Goal: Transaction & Acquisition: Purchase product/service

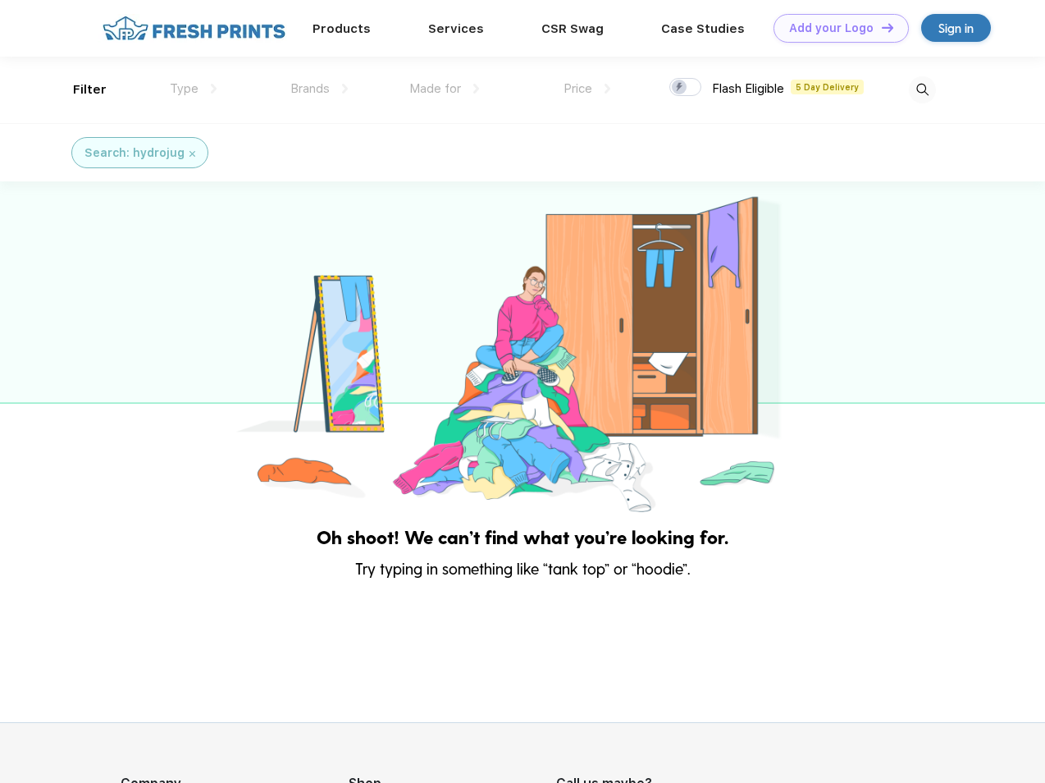
scroll to position [1, 0]
click at [835, 28] on link "Add your Logo Design Tool" at bounding box center [841, 28] width 135 height 29
click at [0, 0] on div "Design Tool" at bounding box center [0, 0] width 0 height 0
click at [880, 27] on link "Add your Logo Design Tool" at bounding box center [841, 28] width 135 height 29
click at [79, 89] on div "Filter" at bounding box center [90, 89] width 34 height 19
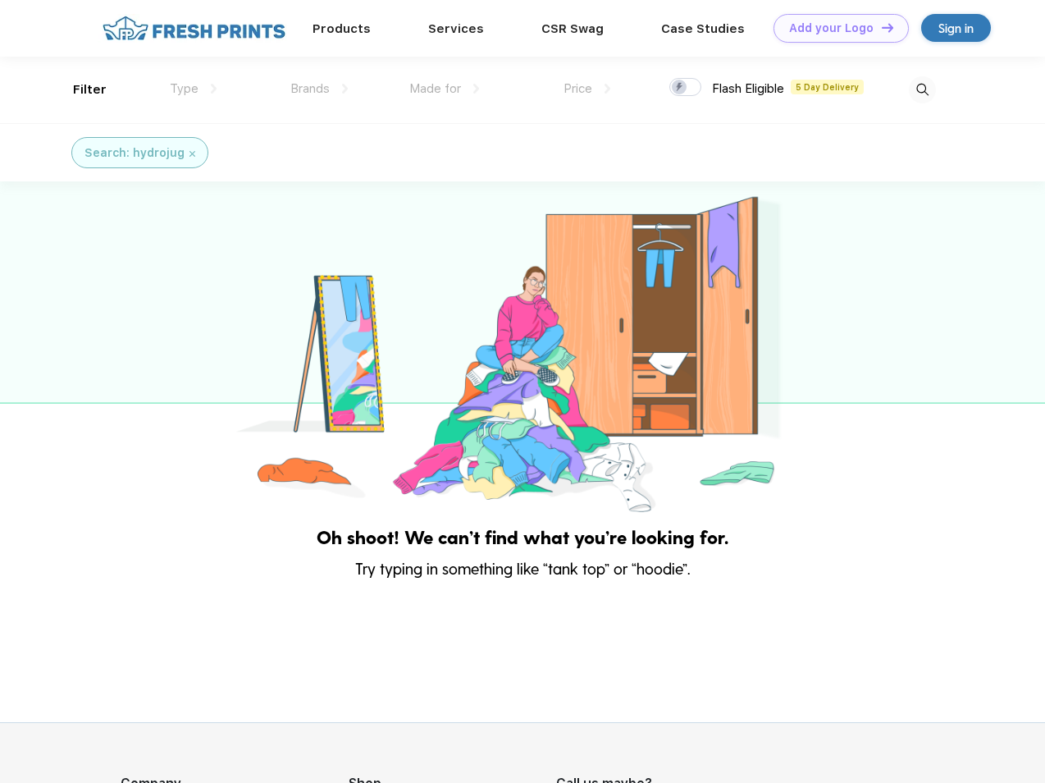
click at [194, 89] on span "Type" at bounding box center [184, 88] width 29 height 15
click at [319, 89] on span "Brands" at bounding box center [309, 88] width 39 height 15
click at [445, 89] on span "Made for" at bounding box center [435, 88] width 52 height 15
click at [587, 89] on span "Price" at bounding box center [578, 88] width 29 height 15
click at [686, 88] on div at bounding box center [685, 87] width 32 height 18
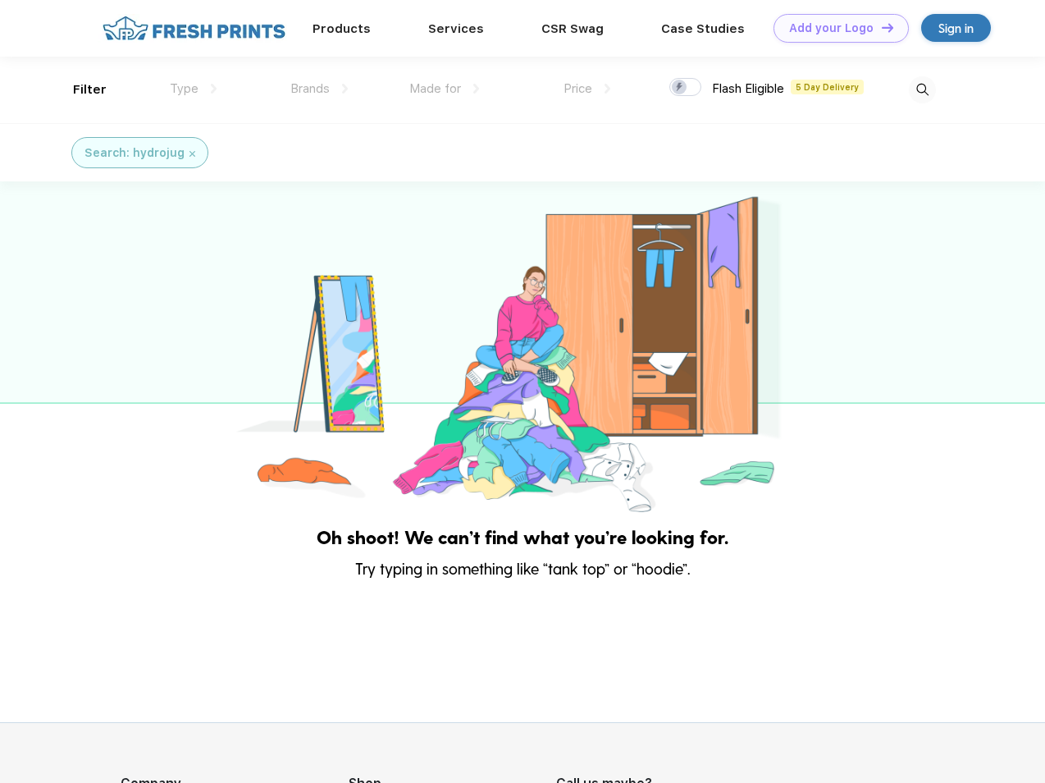
click at [680, 88] on input "checkbox" at bounding box center [674, 82] width 11 height 11
click at [922, 89] on img at bounding box center [922, 89] width 27 height 27
